Goal: Transaction & Acquisition: Purchase product/service

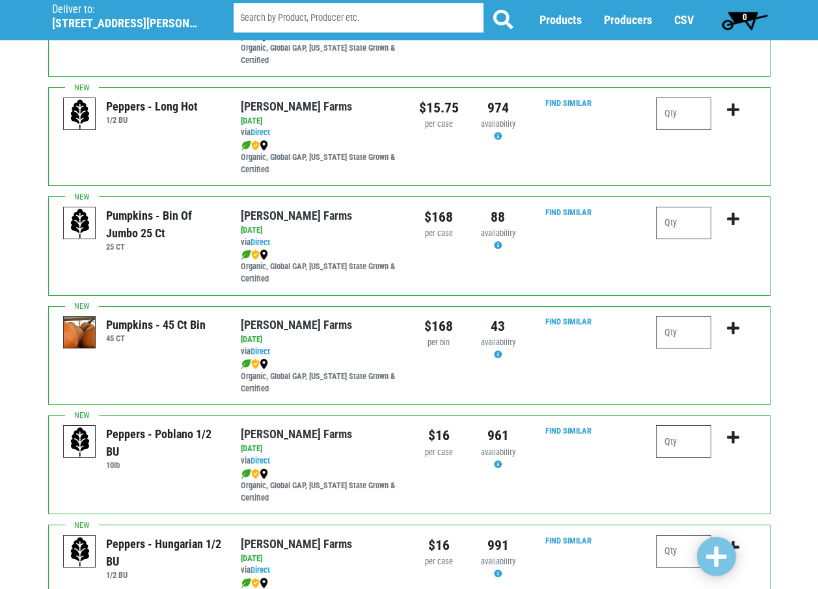
scroll to position [1301, 0]
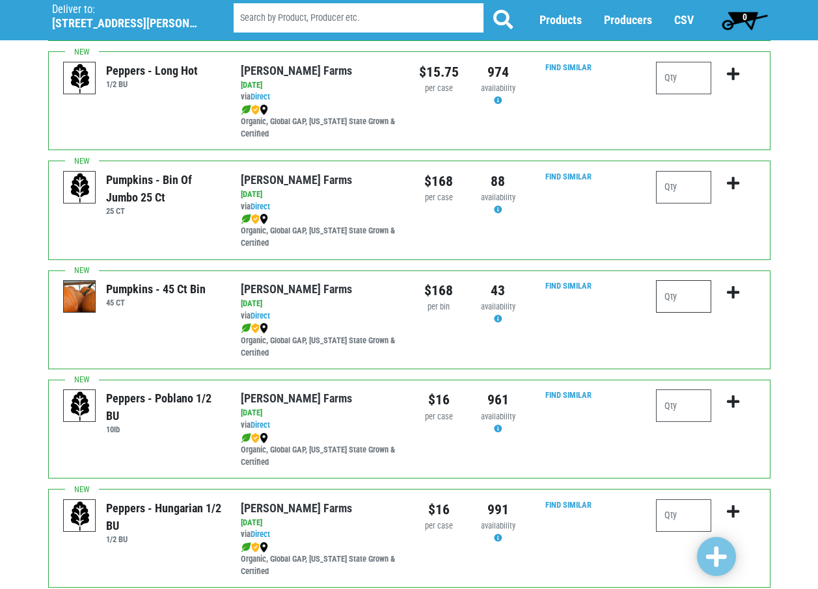
click at [667, 297] on input "number" at bounding box center [683, 296] width 55 height 33
type input "1"
click at [737, 295] on icon "submit" at bounding box center [733, 293] width 12 height 14
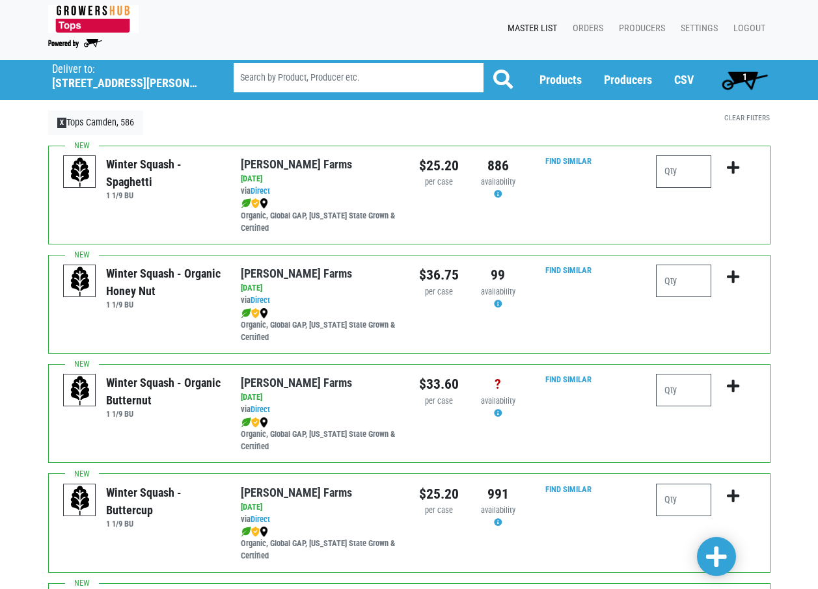
scroll to position [0, 0]
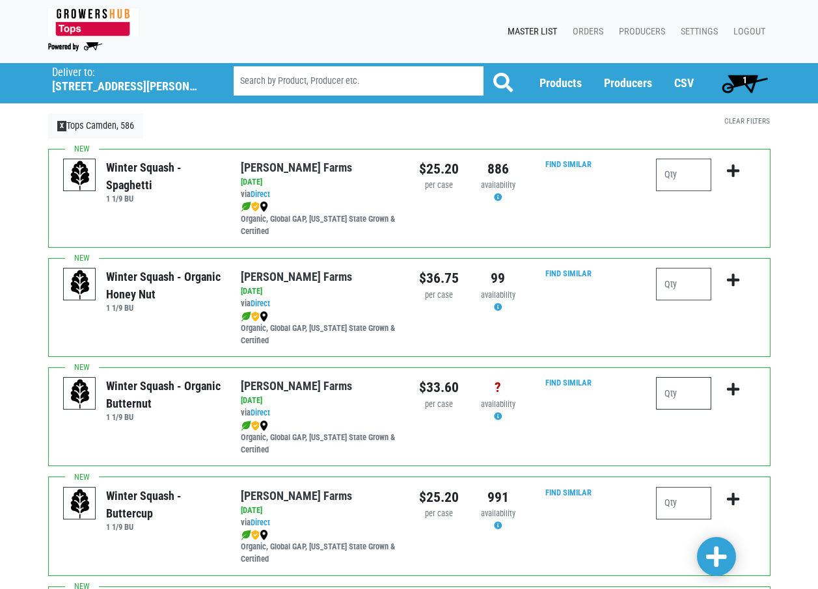
click at [681, 391] on input "number" at bounding box center [683, 393] width 55 height 33
type input "1"
click at [739, 393] on icon "submit" at bounding box center [733, 390] width 12 height 14
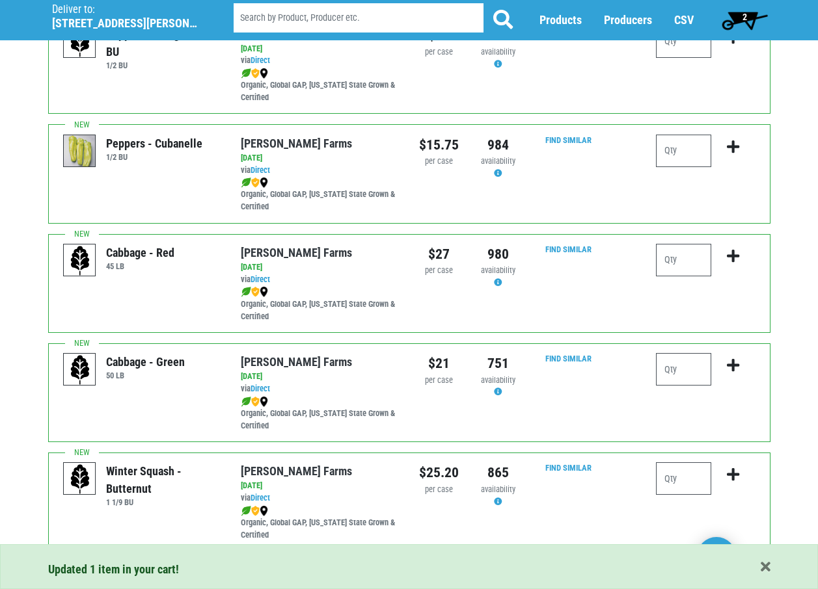
scroll to position [1820, 0]
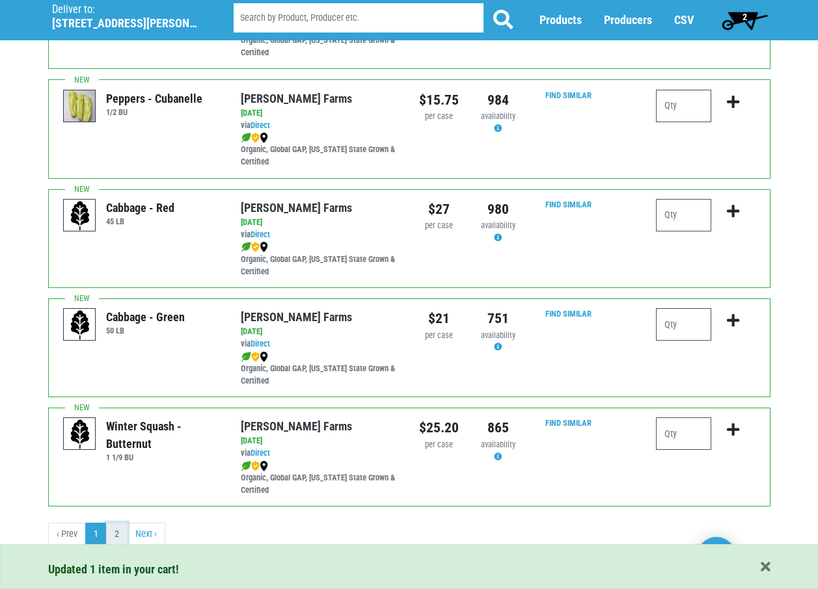
click at [119, 535] on link "2" at bounding box center [116, 534] width 21 height 23
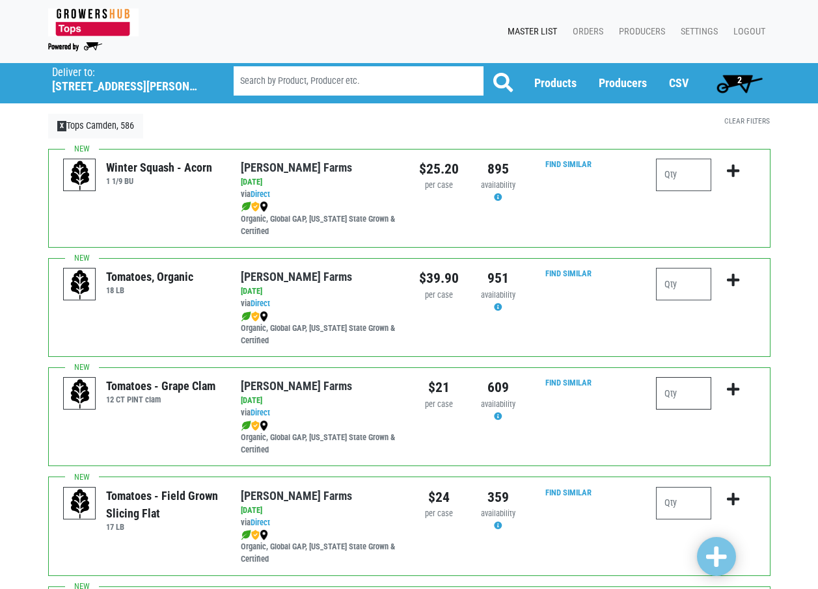
click at [706, 385] on input "number" at bounding box center [683, 393] width 55 height 33
type input "1"
click at [734, 393] on icon "submit" at bounding box center [733, 390] width 12 height 14
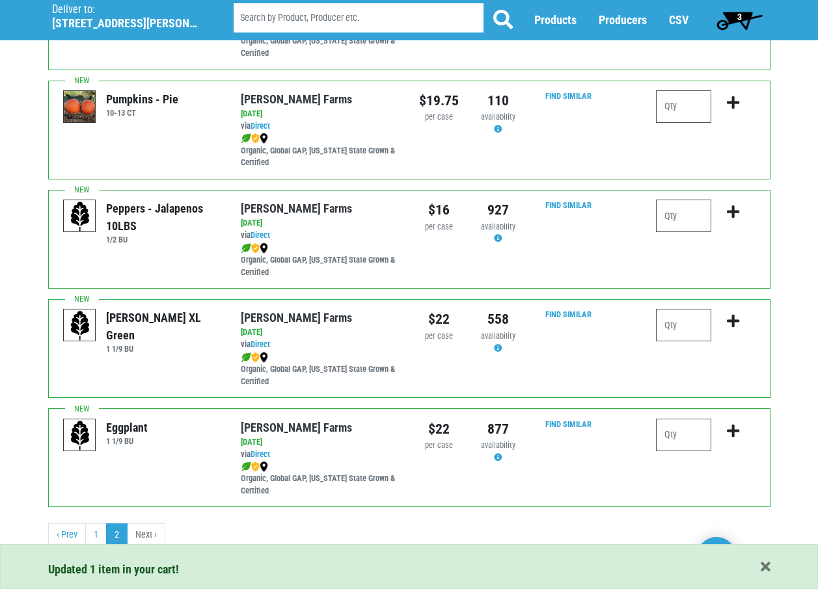
scroll to position [507, 0]
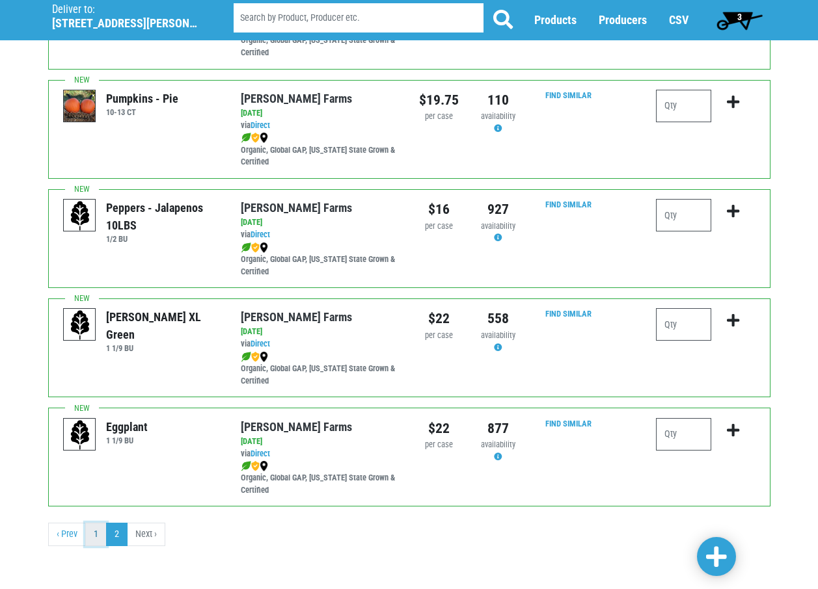
click at [92, 535] on link "1" at bounding box center [95, 534] width 21 height 23
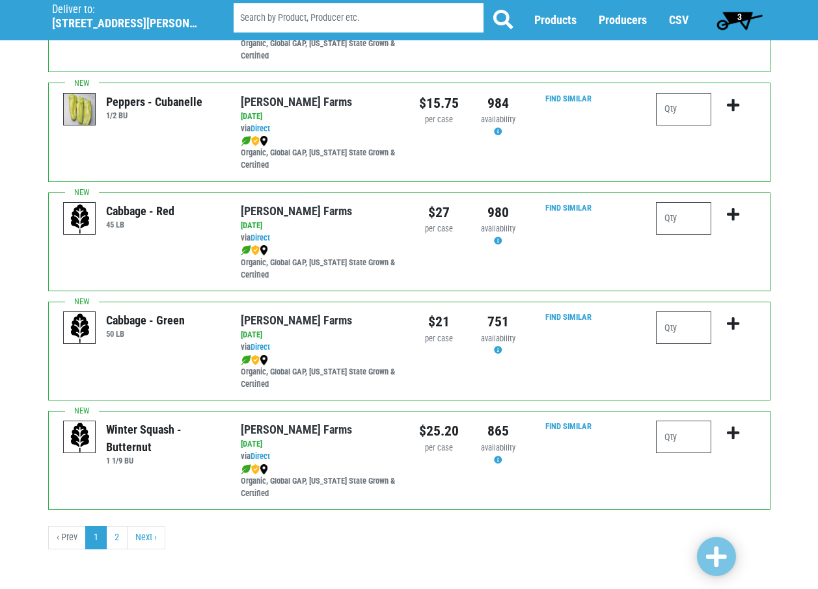
scroll to position [1820, 0]
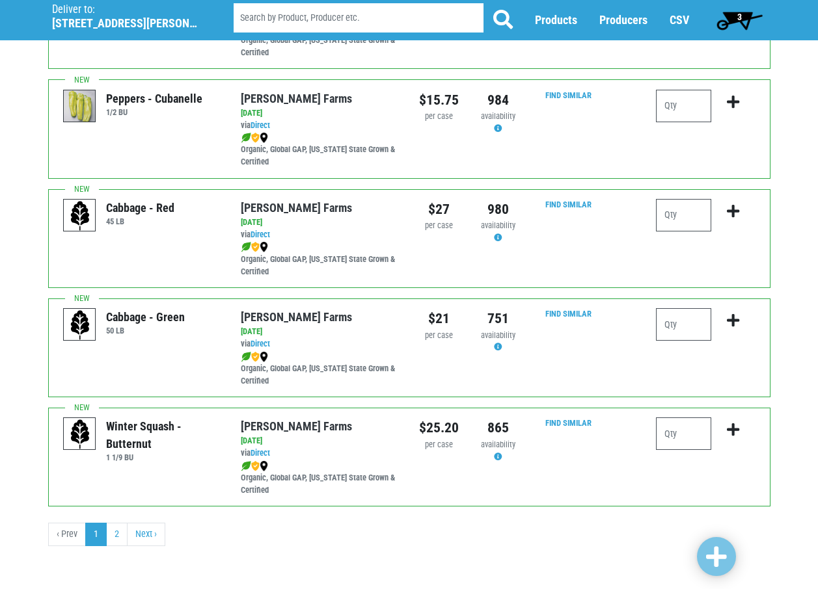
click at [746, 12] on span "3" at bounding box center [739, 20] width 58 height 26
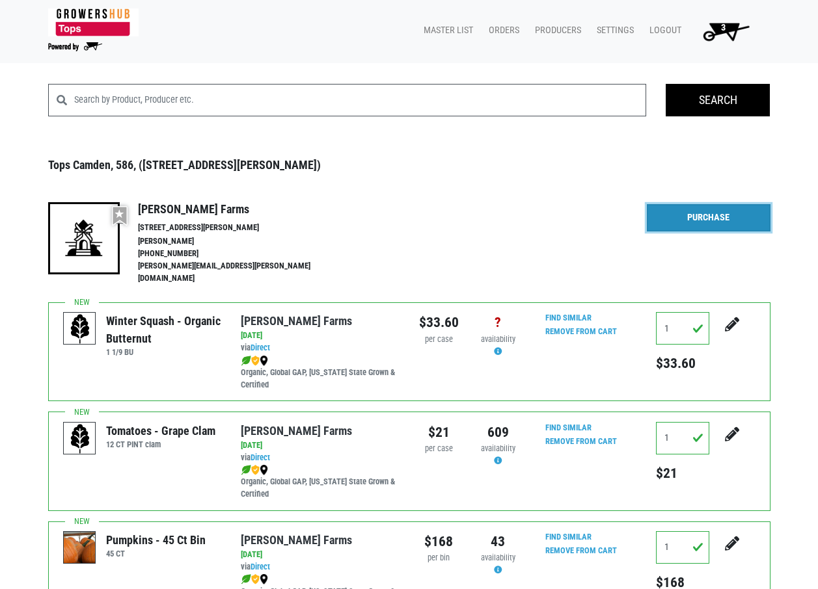
click at [689, 217] on link "Purchase" at bounding box center [709, 217] width 124 height 27
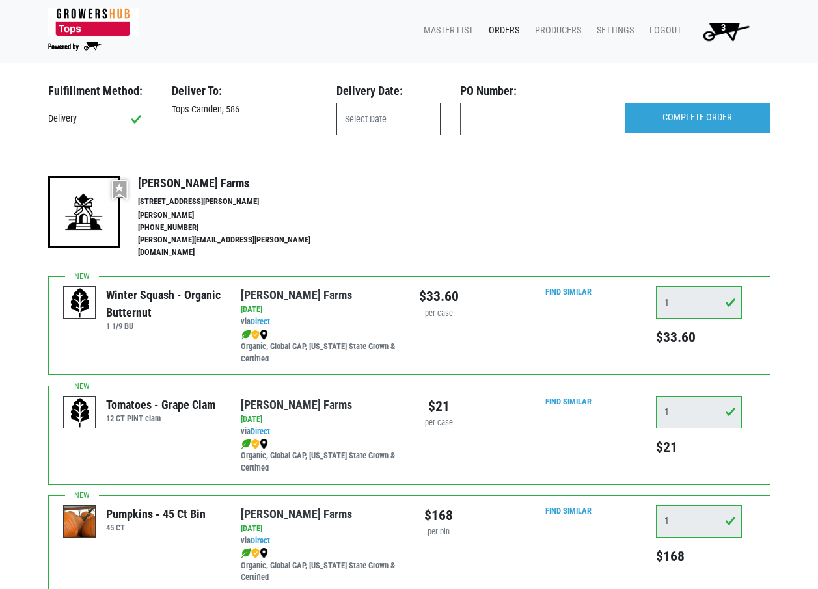
click at [380, 126] on input "text" at bounding box center [388, 119] width 104 height 33
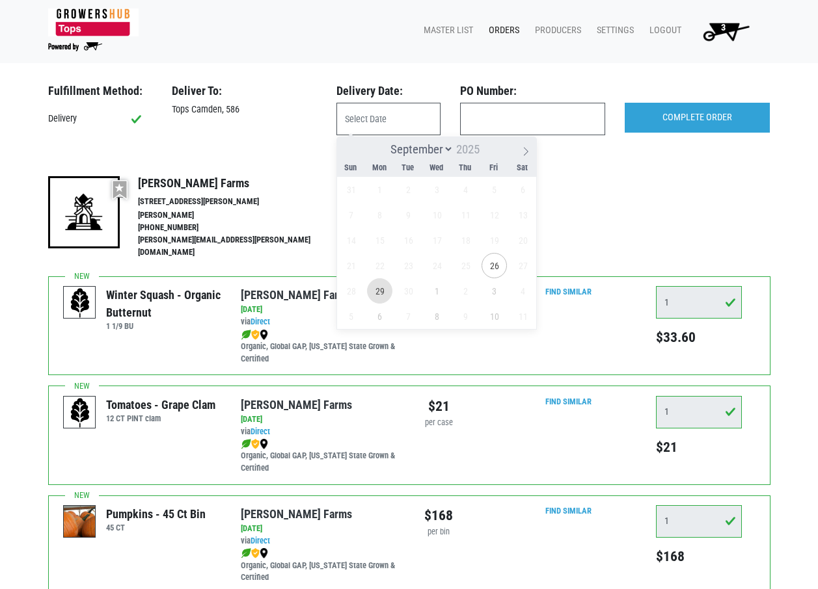
click at [382, 292] on span "29" at bounding box center [379, 290] width 25 height 25
type input "[DATE]"
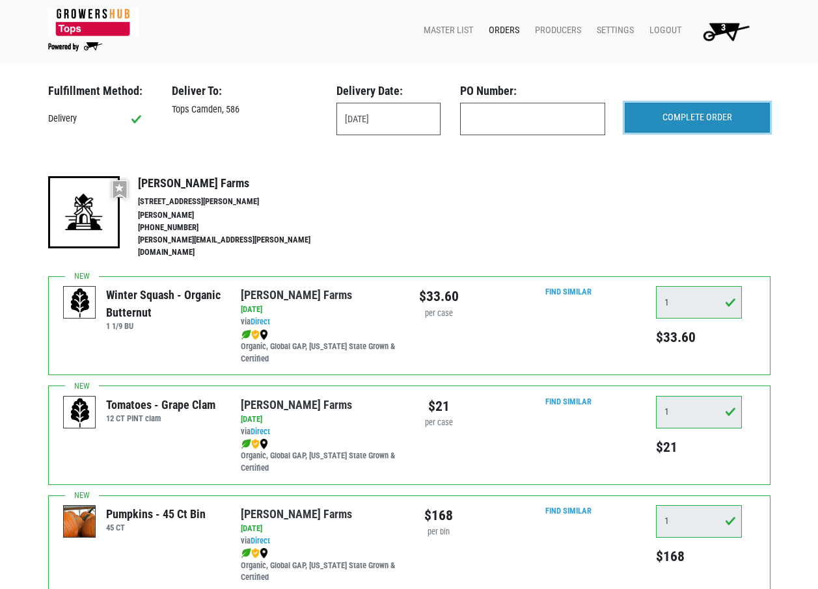
click at [694, 113] on input "COMPLETE ORDER" at bounding box center [697, 118] width 145 height 30
click at [498, 31] on link "Orders" at bounding box center [501, 30] width 46 height 25
